Goal: Information Seeking & Learning: Learn about a topic

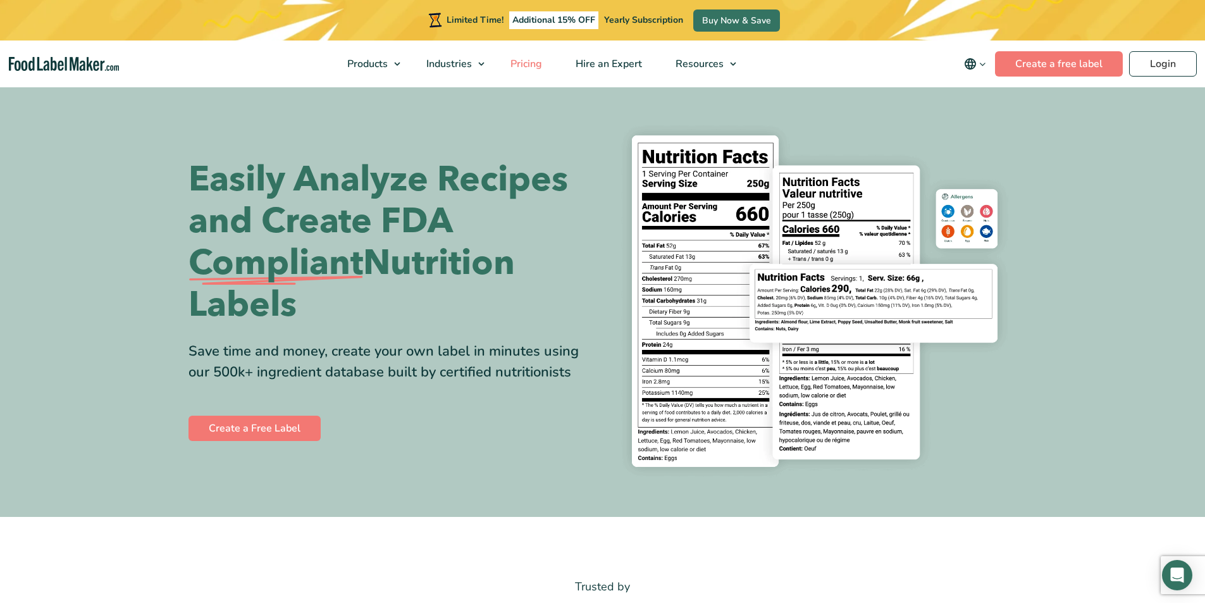
click at [527, 61] on span "Pricing" at bounding box center [525, 64] width 37 height 14
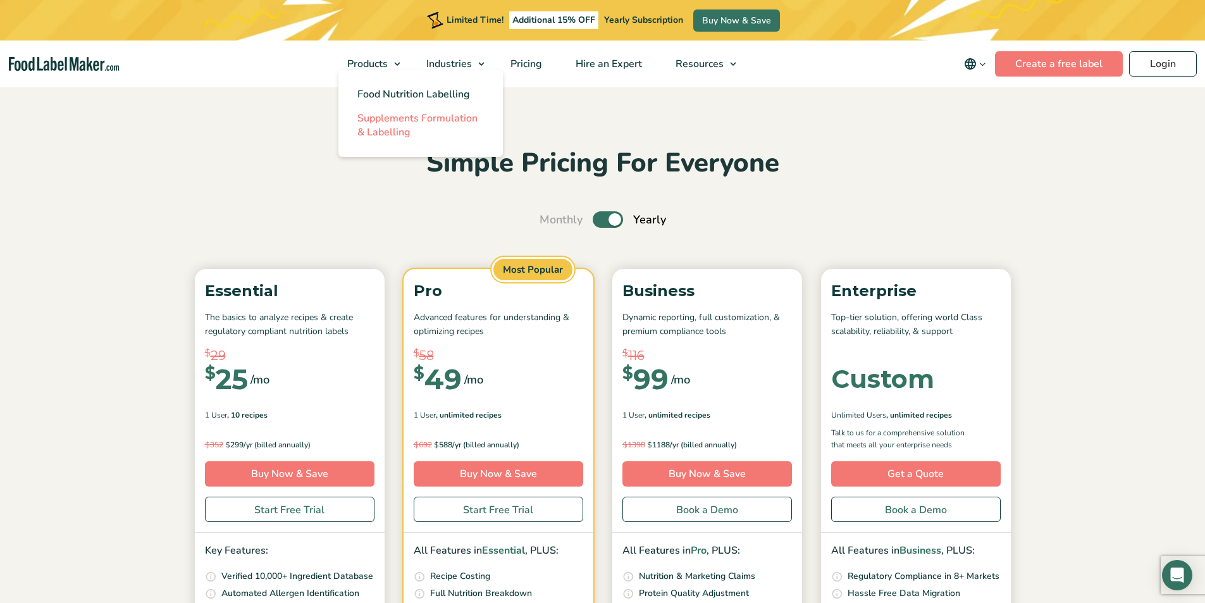
click at [377, 121] on span "Supplements Formulation & Labelling" at bounding box center [417, 125] width 120 height 28
